Goal: Transaction & Acquisition: Subscribe to service/newsletter

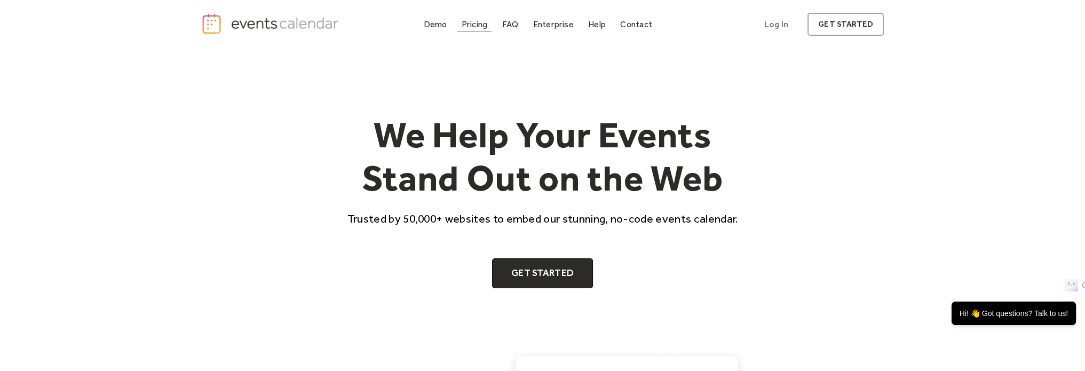
click at [476, 21] on div "Pricing" at bounding box center [475, 24] width 26 height 6
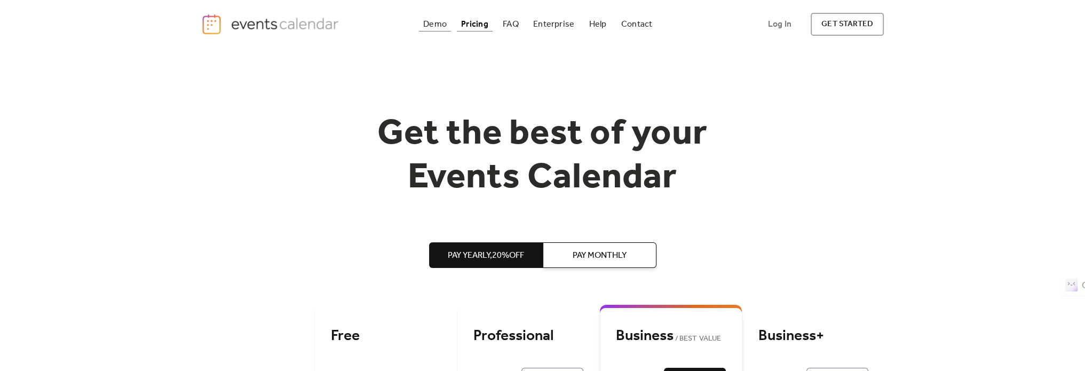
click at [434, 23] on div "Demo" at bounding box center [434, 24] width 23 height 6
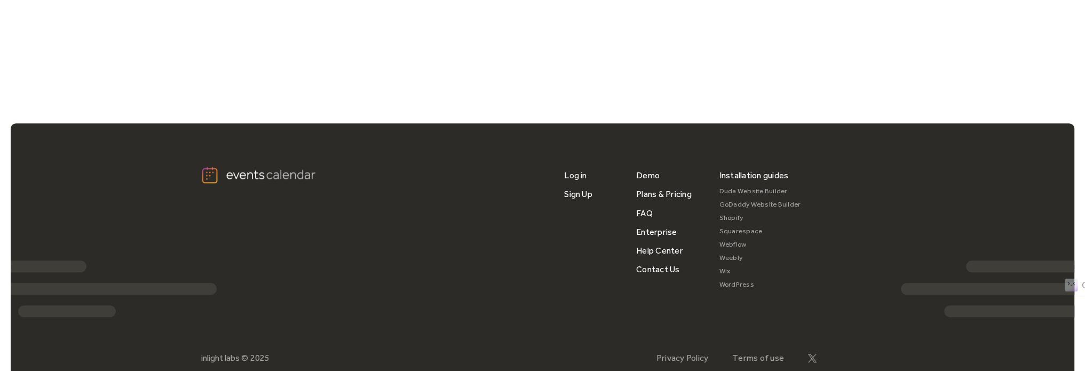
scroll to position [852, 0]
click at [652, 200] on link "Plans & Pricing" at bounding box center [663, 193] width 55 height 19
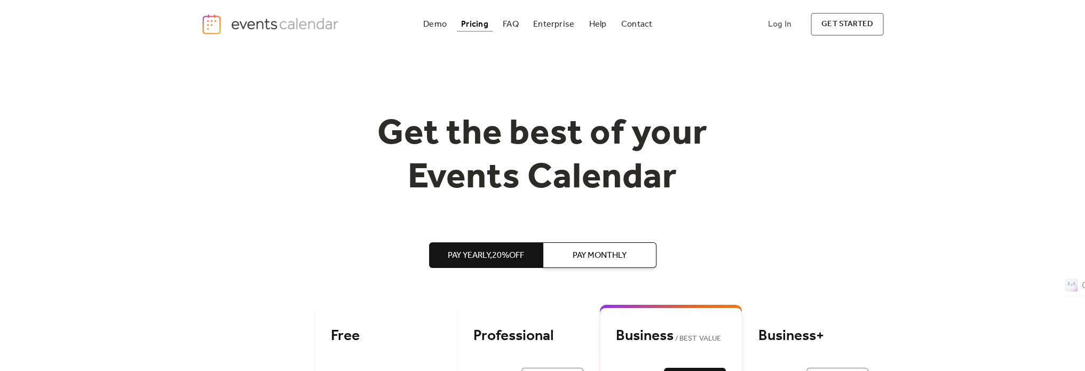
click at [605, 249] on span "Pay Monthly" at bounding box center [600, 255] width 54 height 13
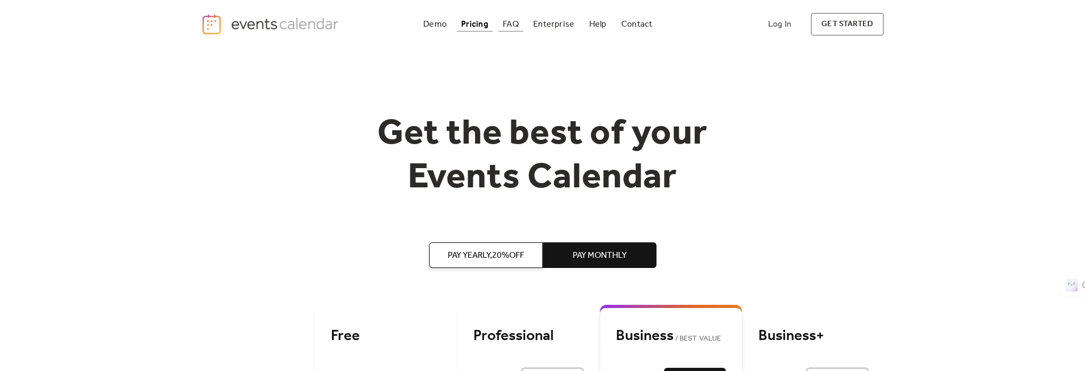
click at [517, 23] on div "FAQ" at bounding box center [511, 24] width 16 height 6
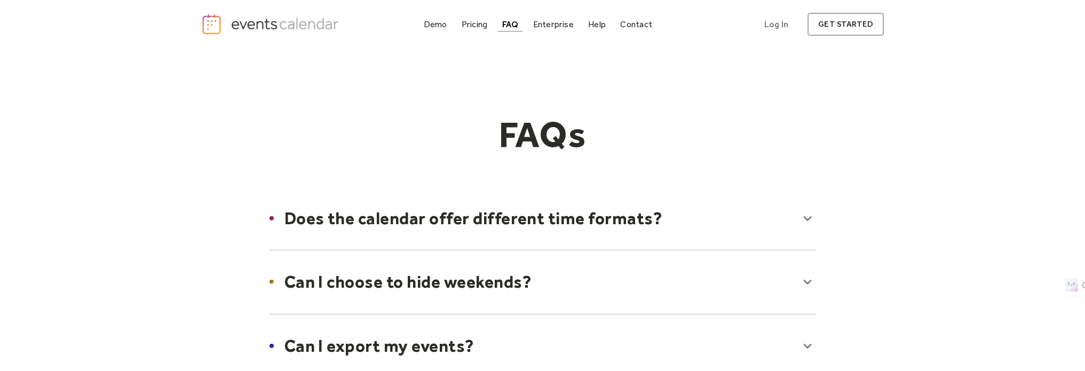
click at [348, 216] on div at bounding box center [543, 218] width 568 height 65
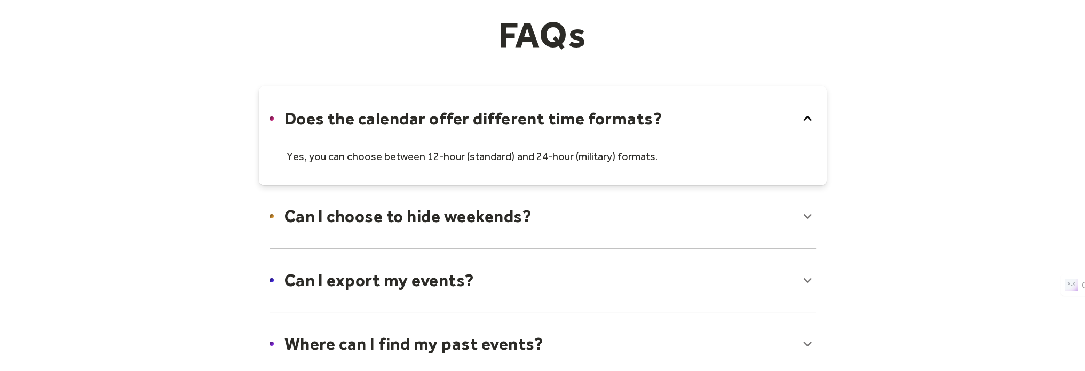
scroll to position [107, 0]
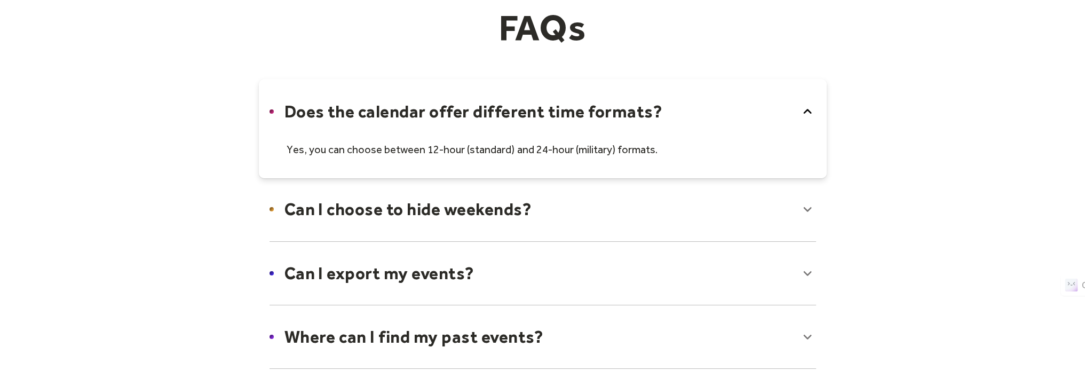
click at [349, 209] on div at bounding box center [543, 209] width 568 height 65
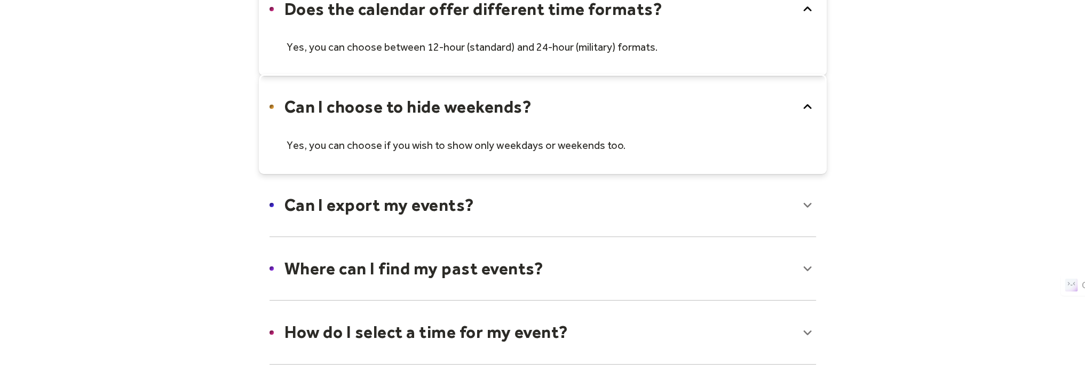
scroll to position [213, 0]
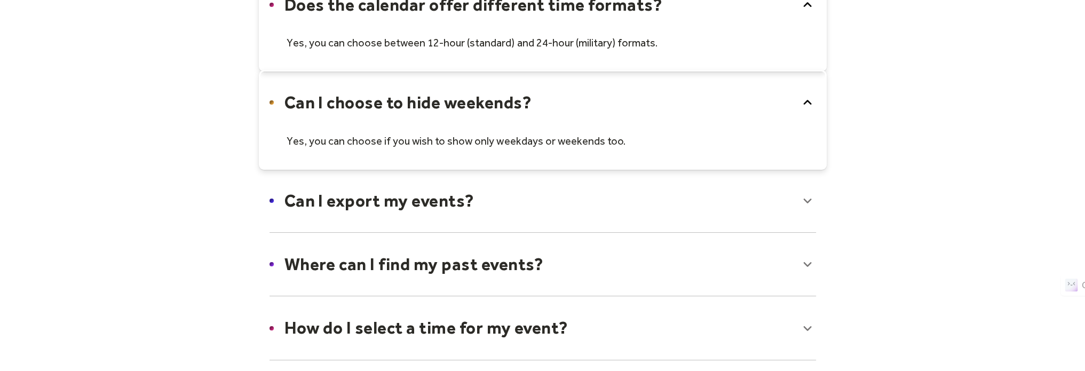
click at [349, 209] on div at bounding box center [543, 200] width 568 height 65
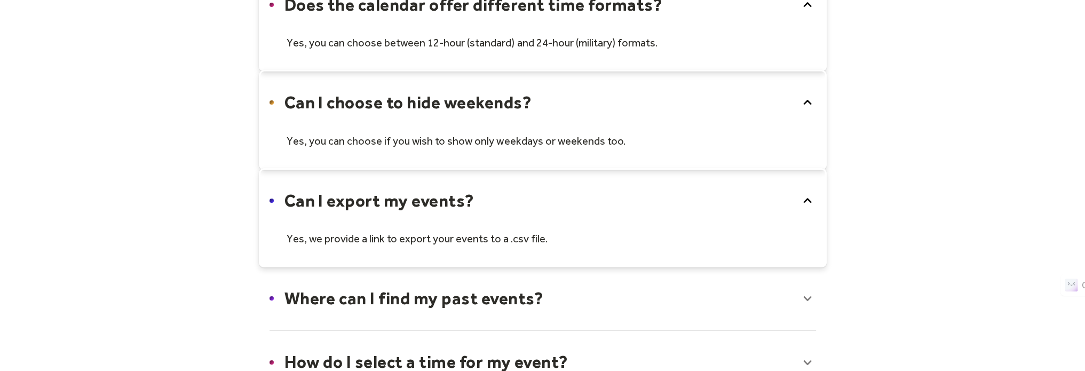
scroll to position [320, 0]
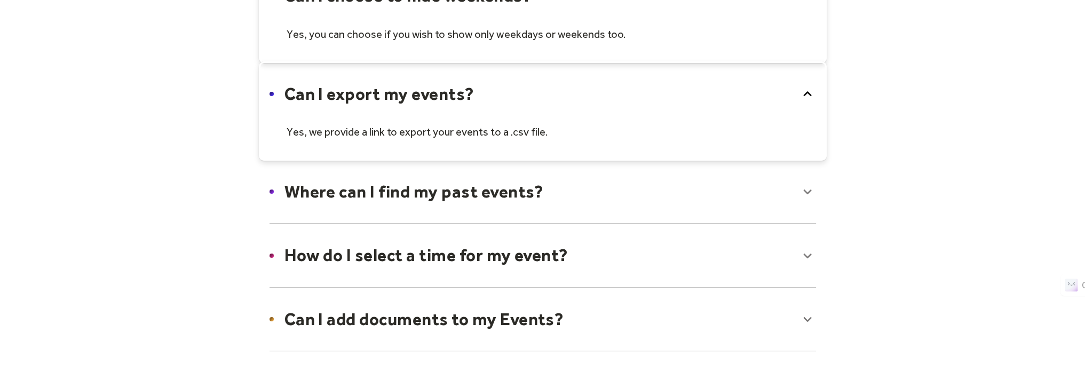
click at [349, 198] on div at bounding box center [543, 191] width 568 height 65
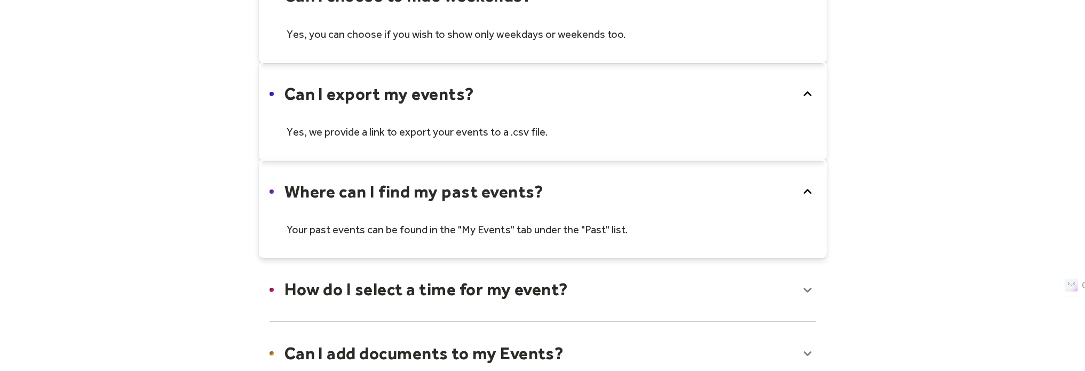
scroll to position [374, 0]
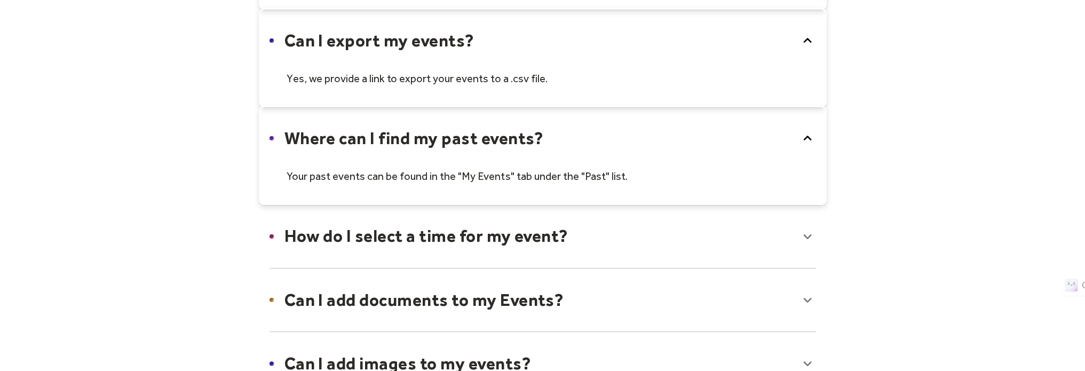
click at [359, 229] on div at bounding box center [543, 235] width 568 height 65
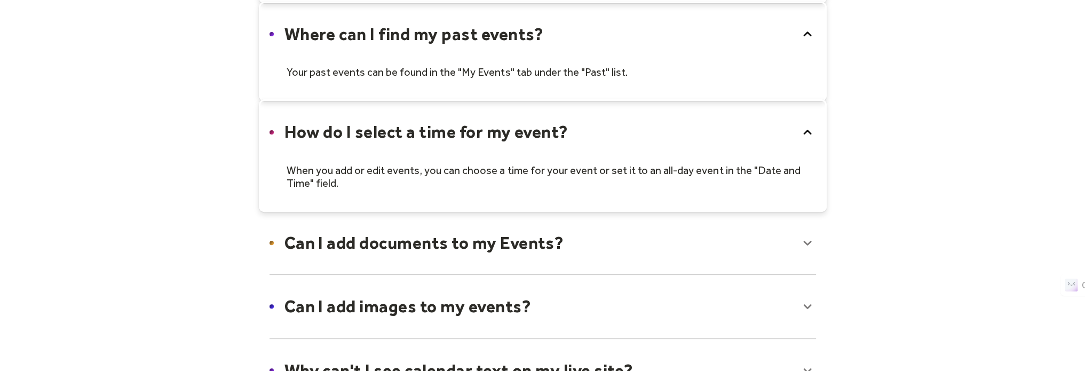
scroll to position [480, 0]
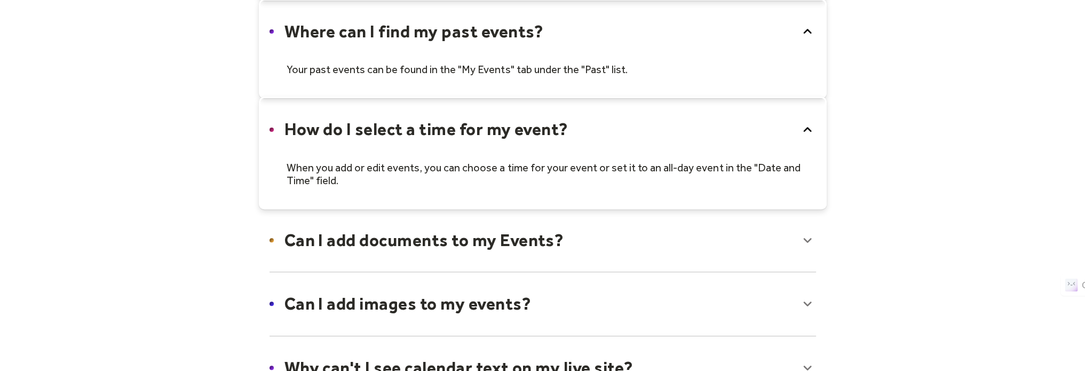
click at [360, 231] on div at bounding box center [543, 240] width 568 height 65
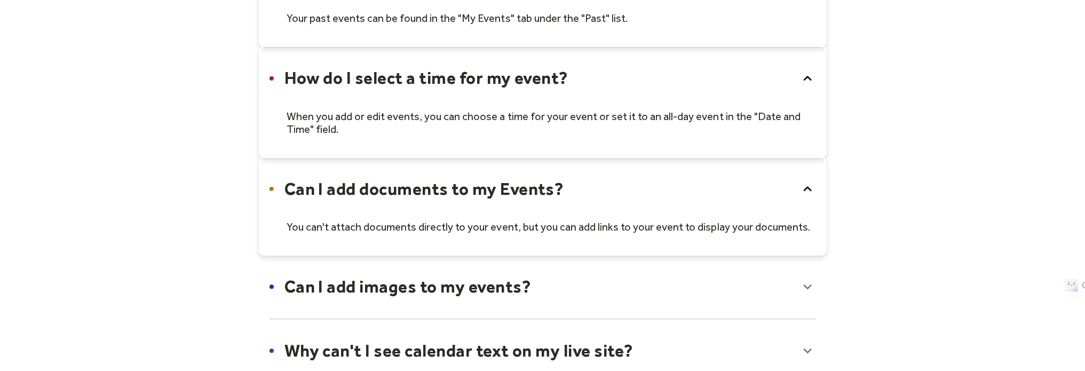
scroll to position [640, 0]
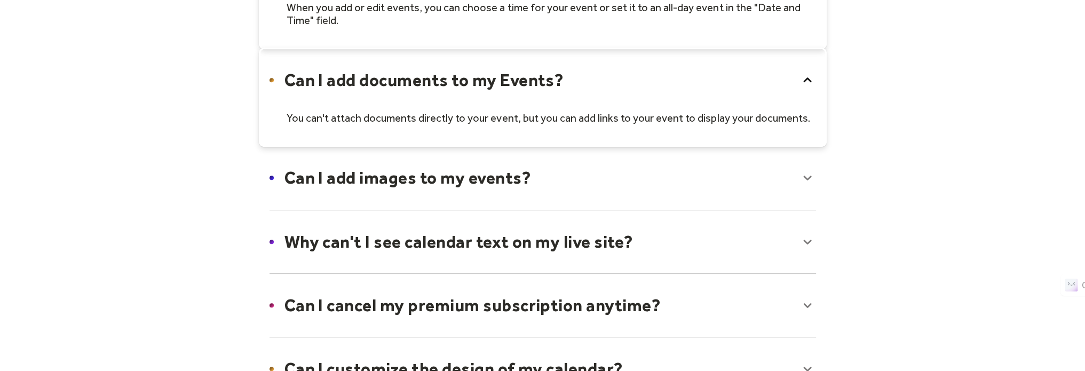
click at [356, 172] on div at bounding box center [543, 177] width 568 height 65
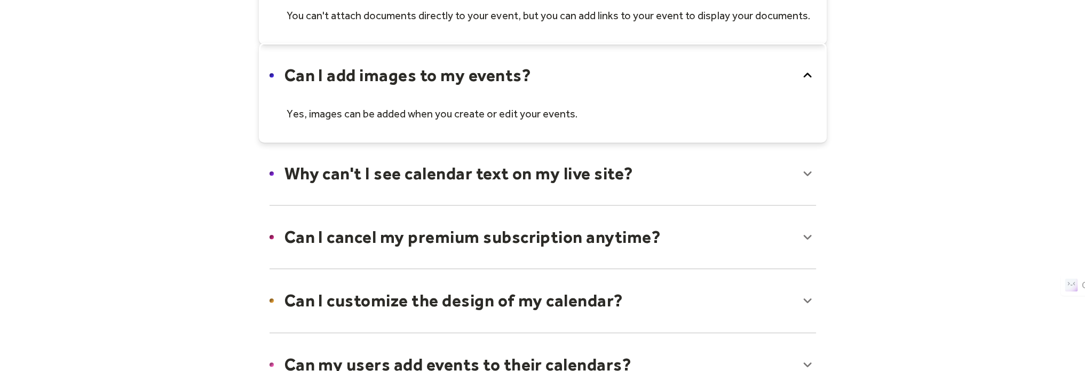
scroll to position [747, 0]
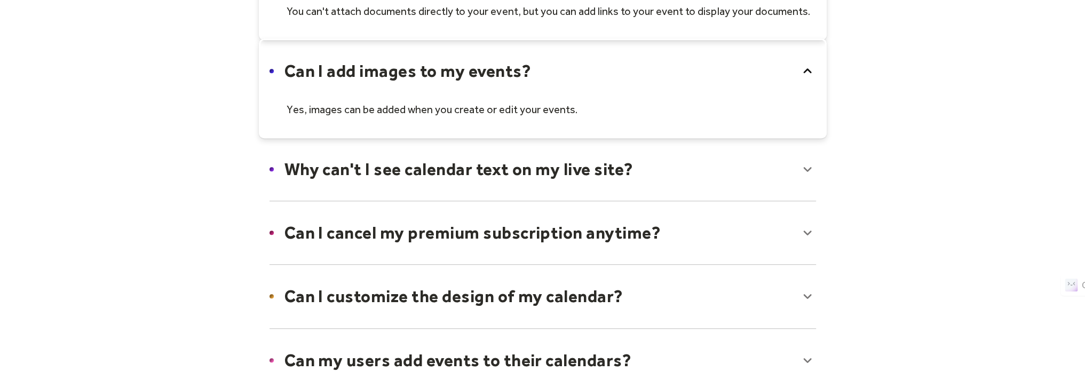
click at [356, 172] on div at bounding box center [543, 169] width 568 height 65
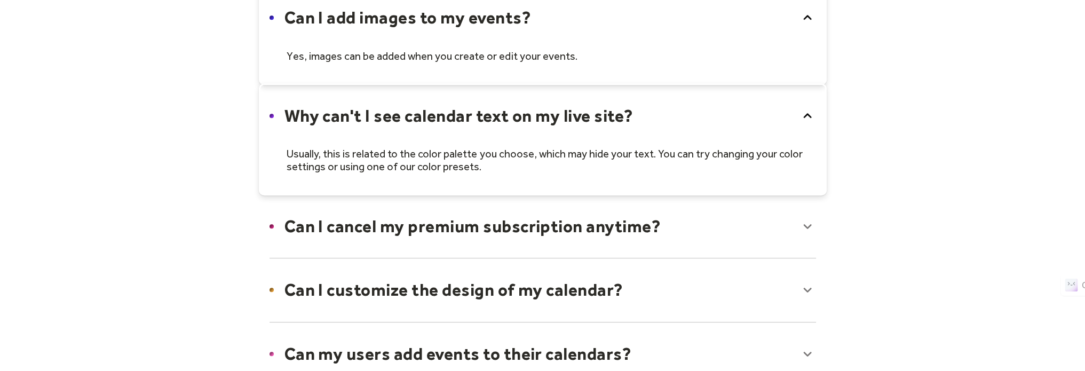
scroll to position [854, 0]
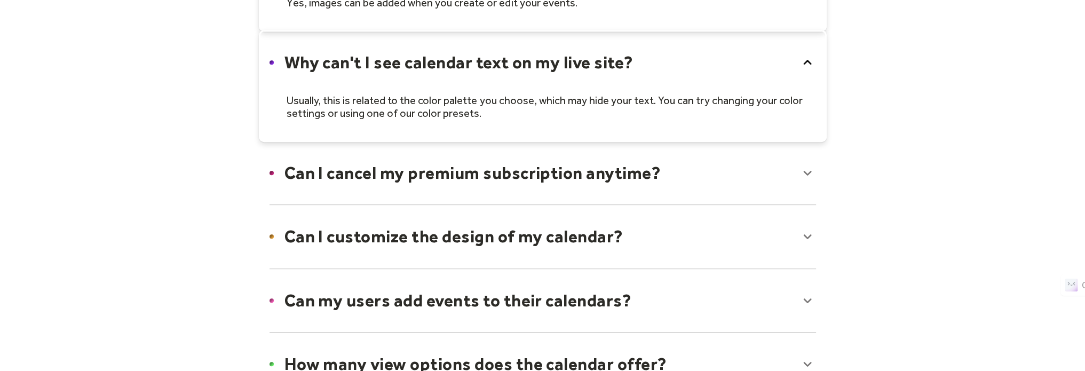
click at [356, 172] on div at bounding box center [543, 172] width 568 height 65
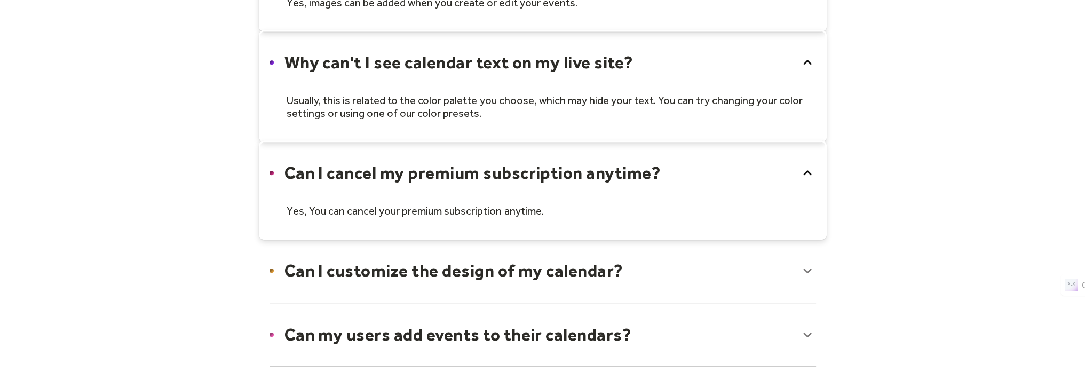
scroll to position [960, 0]
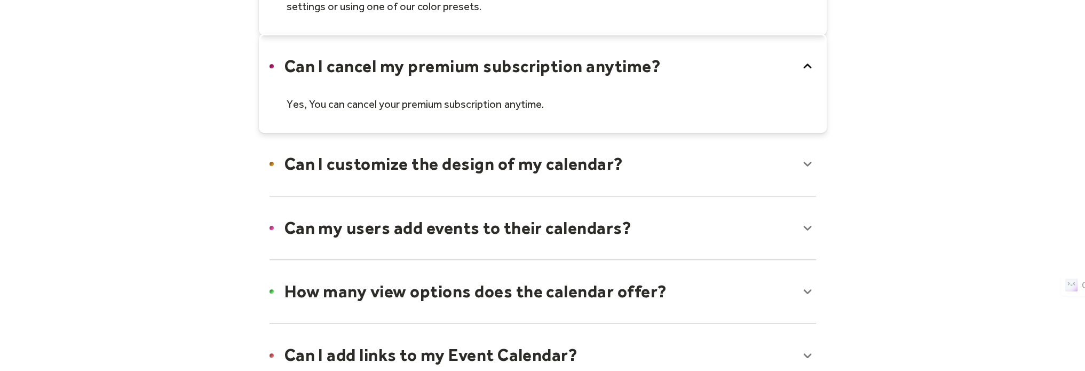
click at [356, 172] on div at bounding box center [543, 163] width 568 height 65
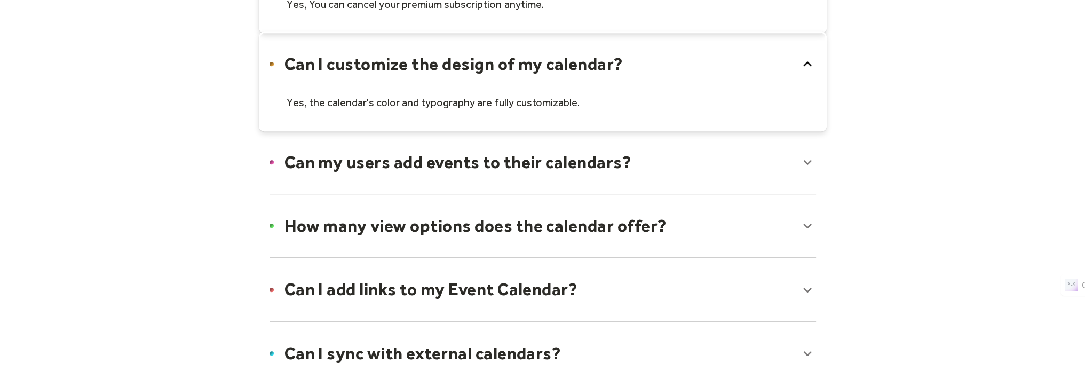
scroll to position [1067, 0]
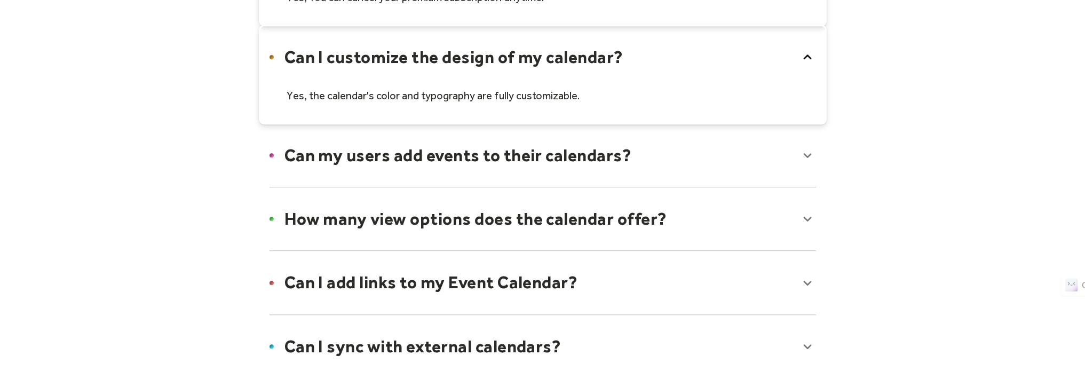
click at [356, 158] on div at bounding box center [543, 155] width 568 height 65
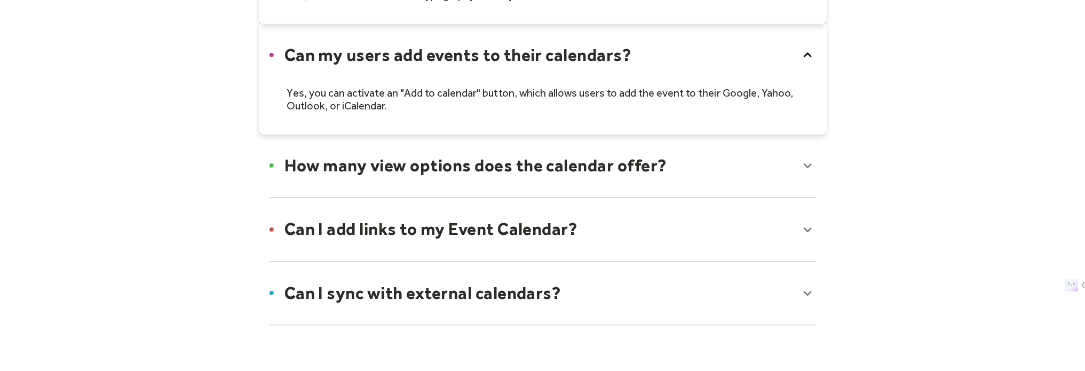
scroll to position [1174, 0]
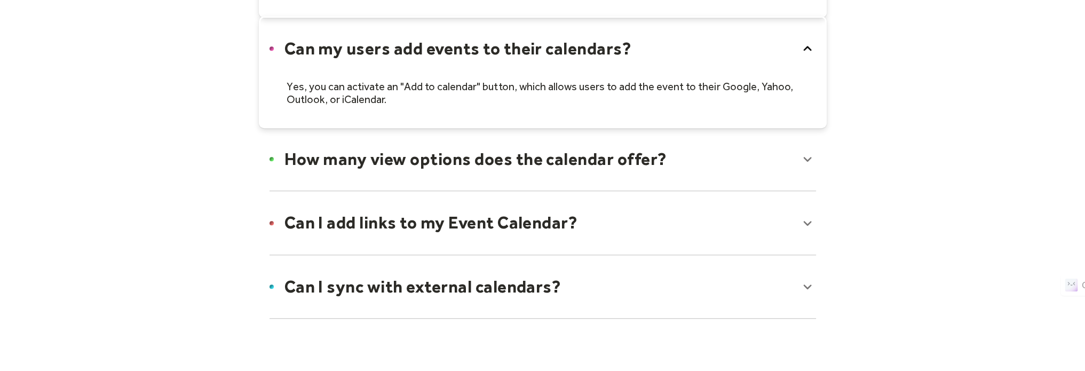
click at [359, 166] on div at bounding box center [543, 158] width 568 height 65
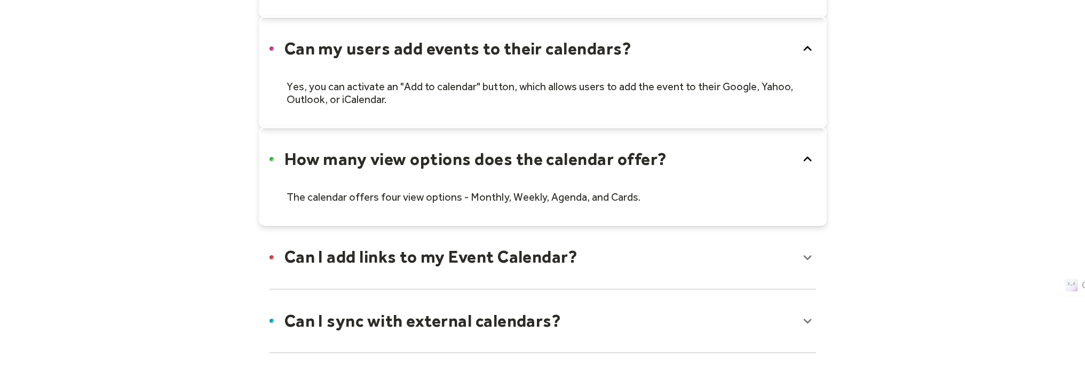
click at [367, 251] on div at bounding box center [543, 256] width 568 height 65
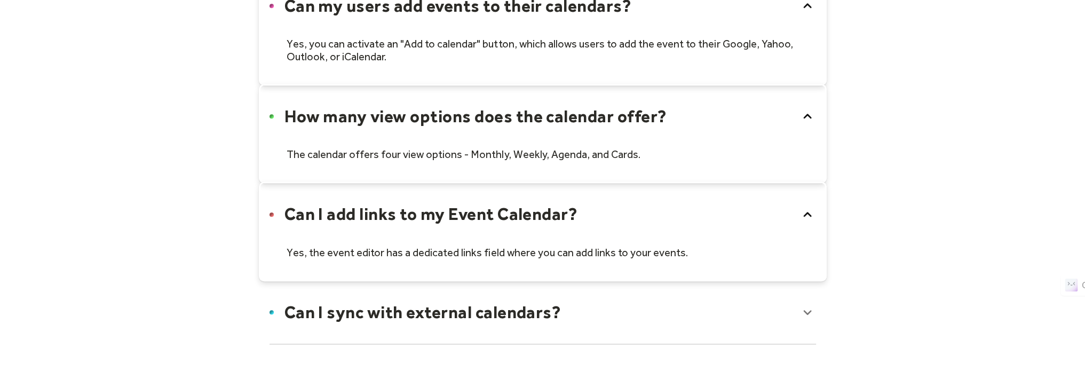
scroll to position [1281, 0]
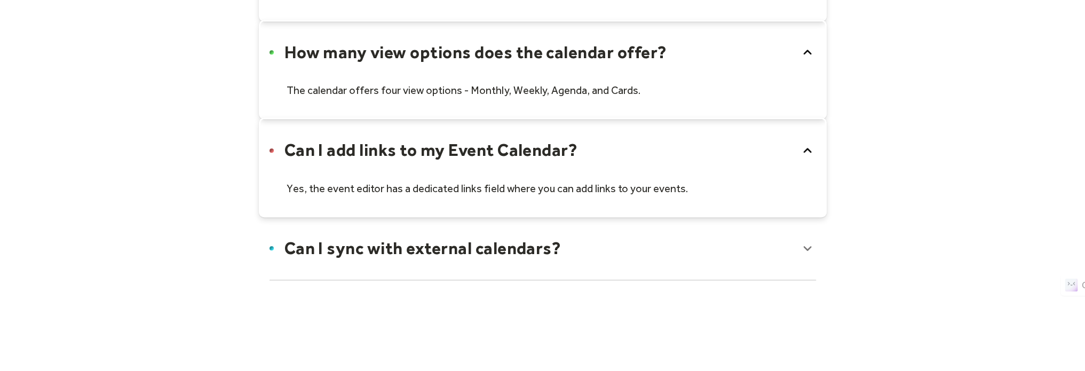
click at [361, 239] on div at bounding box center [543, 248] width 568 height 65
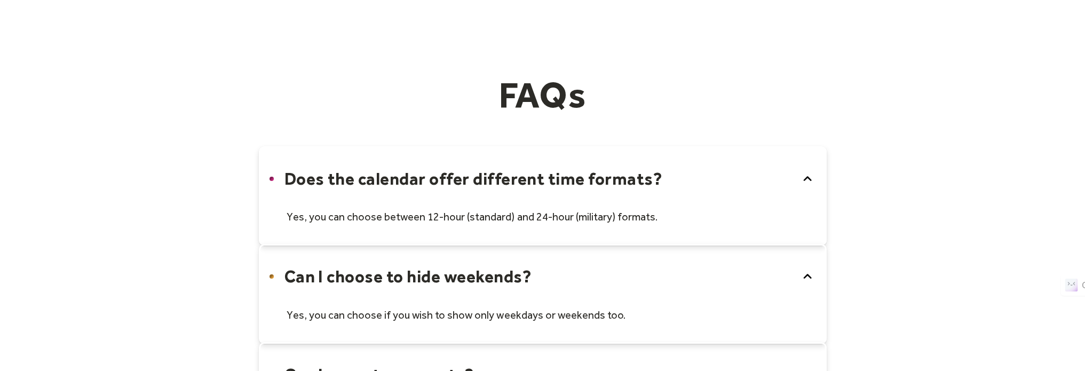
scroll to position [0, 0]
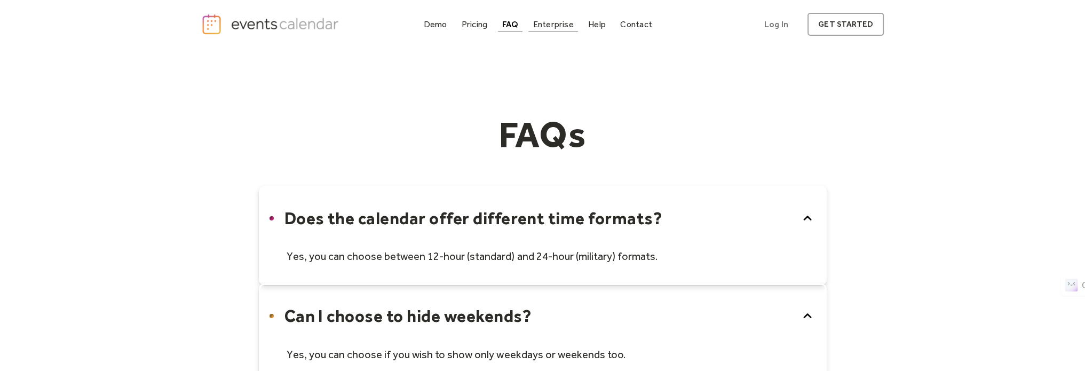
click at [559, 24] on div "Enterprise" at bounding box center [553, 24] width 41 height 6
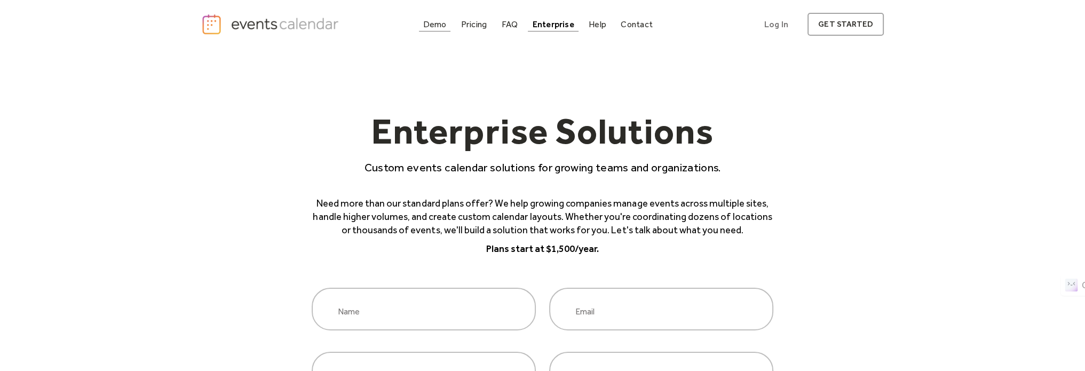
click at [441, 21] on div "Demo" at bounding box center [434, 24] width 23 height 6
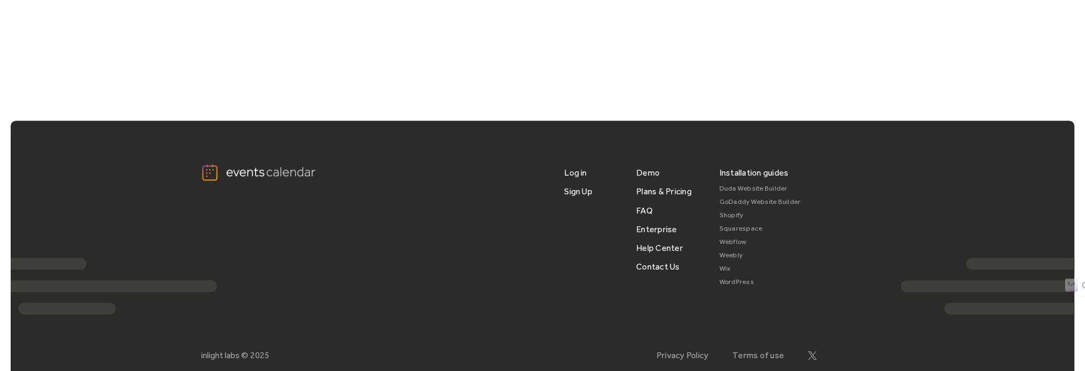
scroll to position [905, 0]
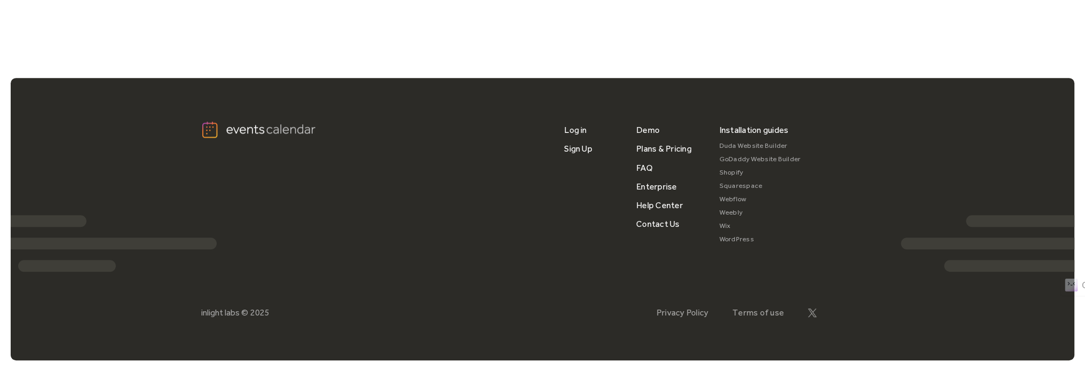
click at [213, 129] on img at bounding box center [259, 130] width 117 height 18
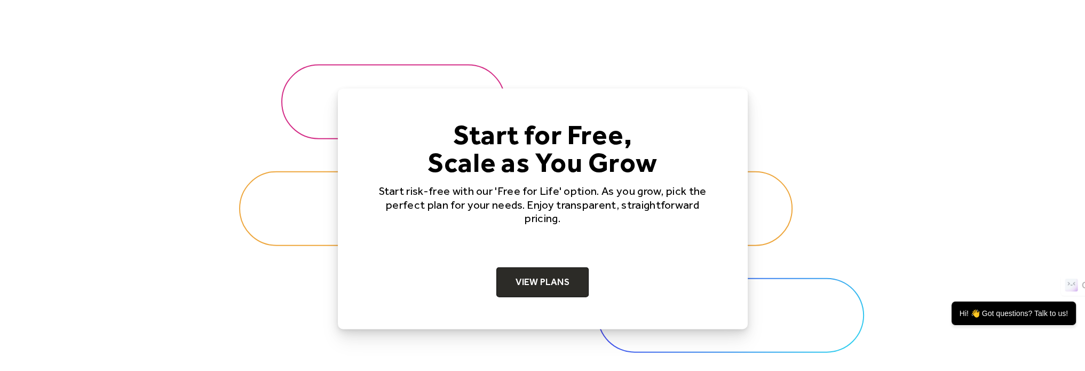
scroll to position [3362, 0]
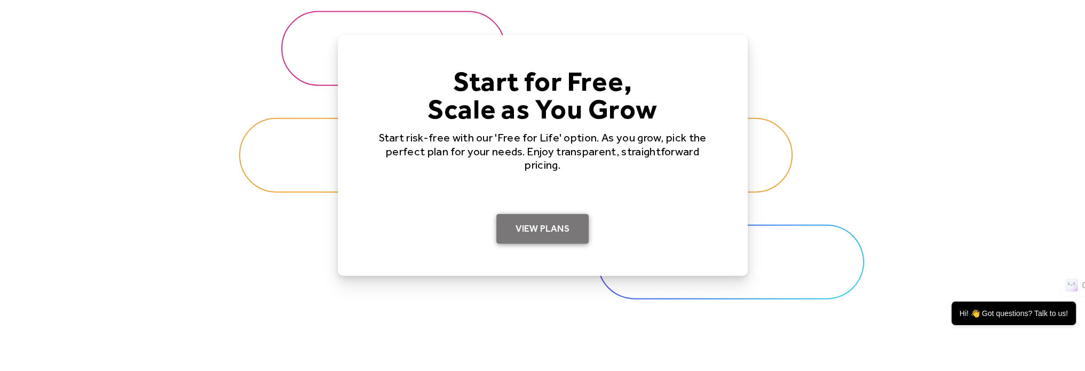
click at [533, 225] on link "View Plans" at bounding box center [542, 229] width 92 height 30
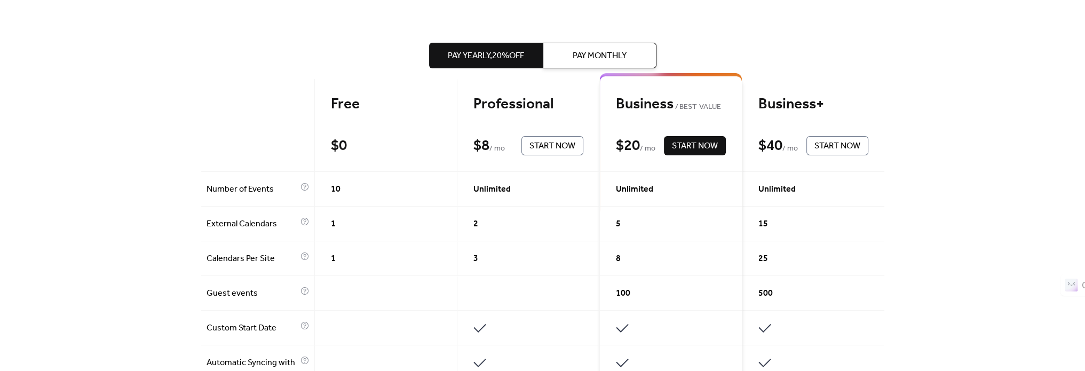
scroll to position [213, 0]
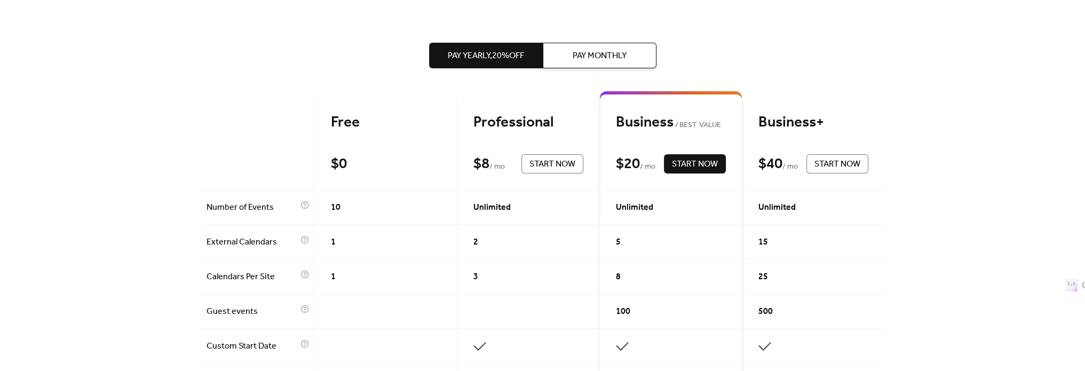
click at [588, 60] on span "Pay Monthly" at bounding box center [600, 56] width 54 height 13
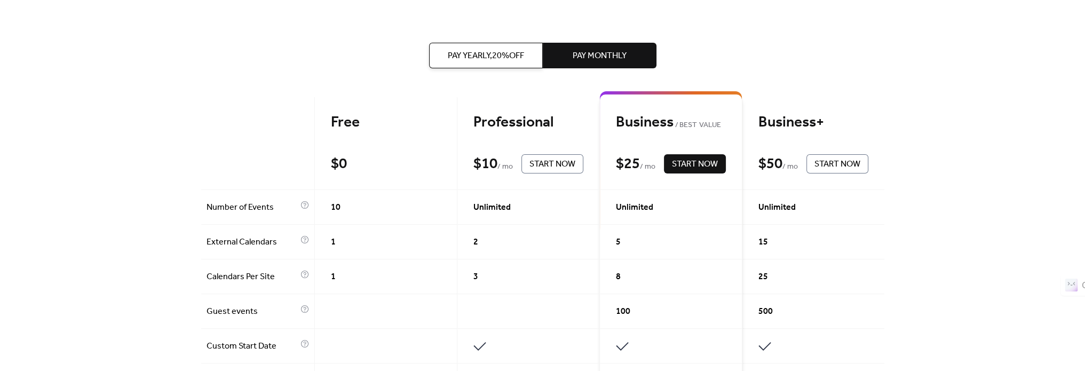
click at [501, 51] on span "Pay Yearly, 20% off" at bounding box center [486, 56] width 76 height 13
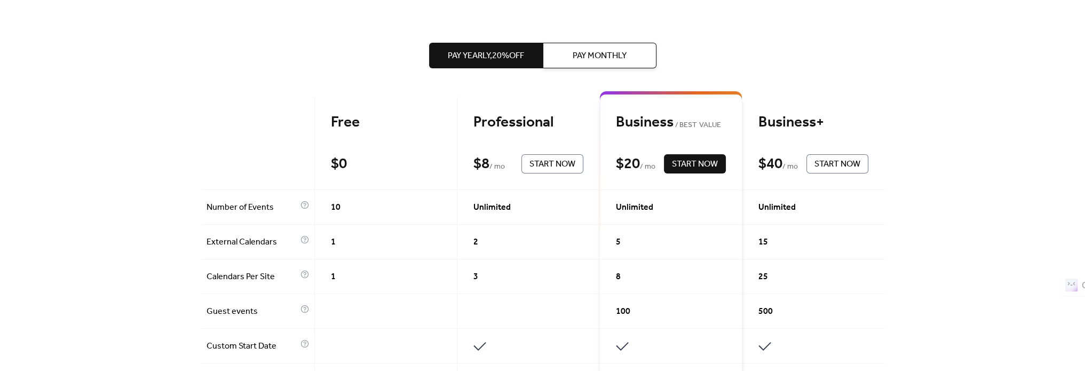
click at [598, 60] on span "Pay Monthly" at bounding box center [600, 56] width 54 height 13
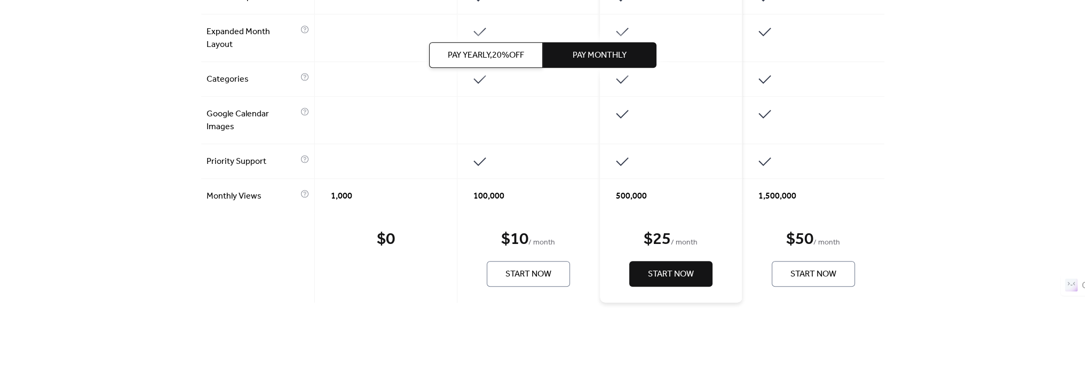
scroll to position [854, 0]
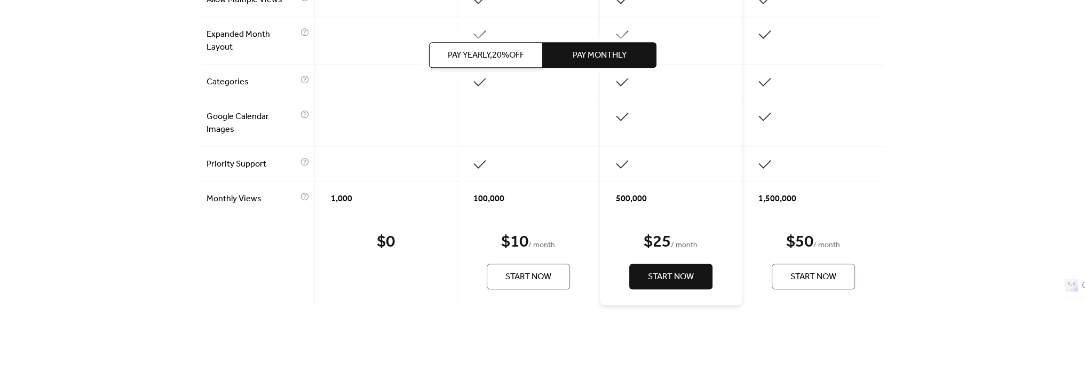
click at [657, 271] on span "Start Now" at bounding box center [671, 277] width 46 height 13
